Goal: Task Accomplishment & Management: Use online tool/utility

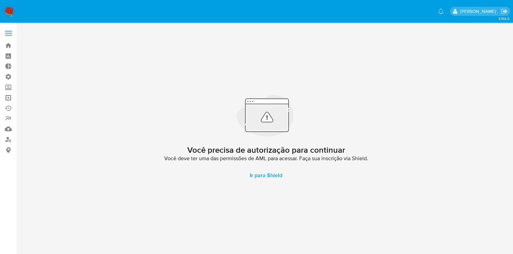
click at [6, 99] on link "Operações em massa" at bounding box center [40, 98] width 81 height 11
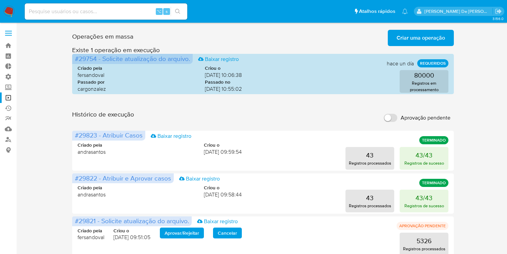
click at [388, 120] on input "Aprovação pendente" at bounding box center [391, 118] width 14 height 8
checkbox input "true"
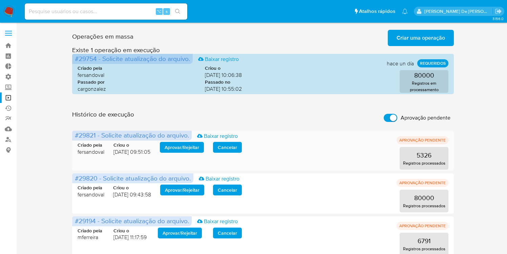
click at [188, 149] on span "Aprovar / Rejeitar" at bounding box center [182, 147] width 35 height 9
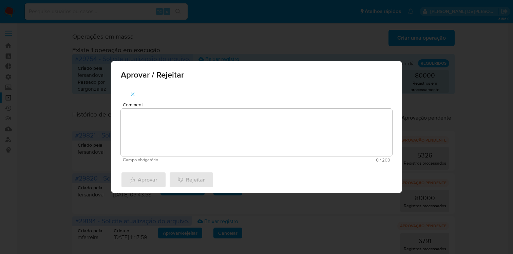
click at [130, 95] on icon "button" at bounding box center [132, 94] width 6 height 6
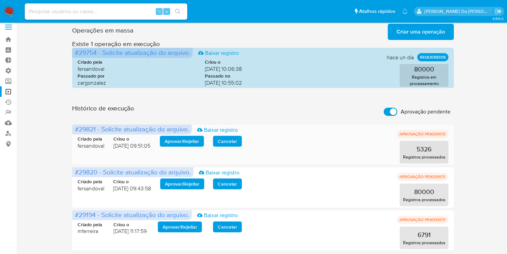
scroll to position [7, 0]
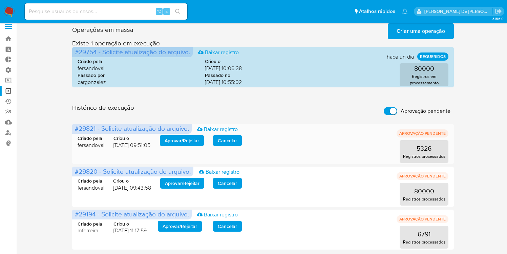
click at [176, 142] on span "Aprovar / Rejeitar" at bounding box center [182, 140] width 35 height 9
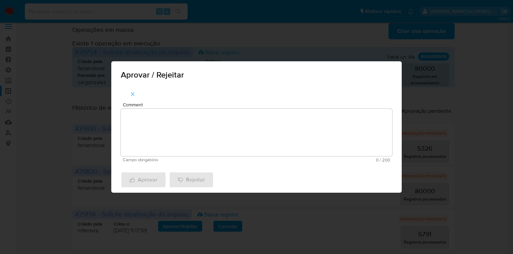
click at [177, 143] on textarea "Comment" at bounding box center [256, 132] width 271 height 47
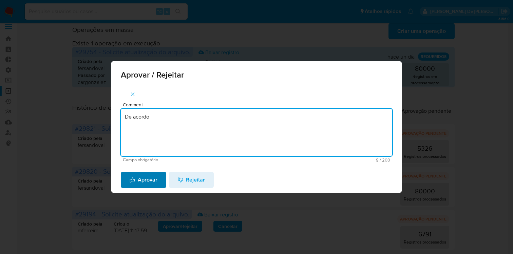
type textarea "De acordo"
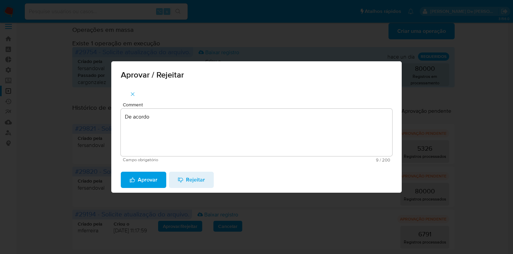
click at [146, 181] on span "Aprovar" at bounding box center [143, 180] width 28 height 15
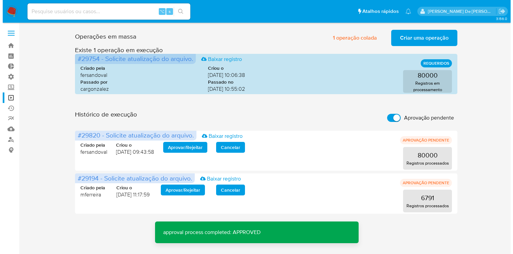
scroll to position [0, 0]
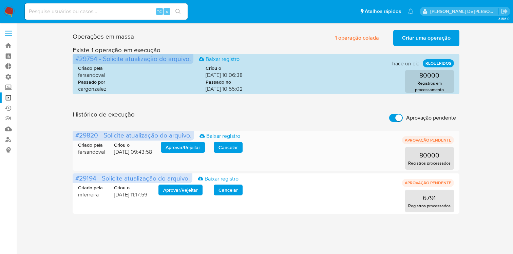
click at [179, 148] on span "Aprovar / Rejeitar" at bounding box center [182, 147] width 35 height 9
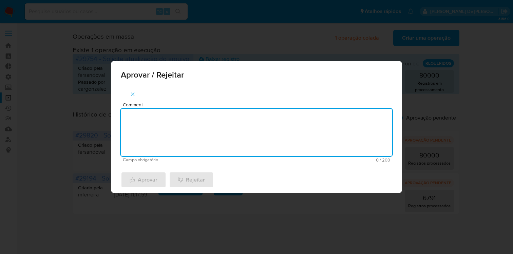
click at [179, 148] on textarea "Comment" at bounding box center [256, 132] width 271 height 47
type textarea "De acordo"
click at [146, 184] on span "Aprovar" at bounding box center [143, 180] width 28 height 15
